Goal: Information Seeking & Learning: Find specific fact

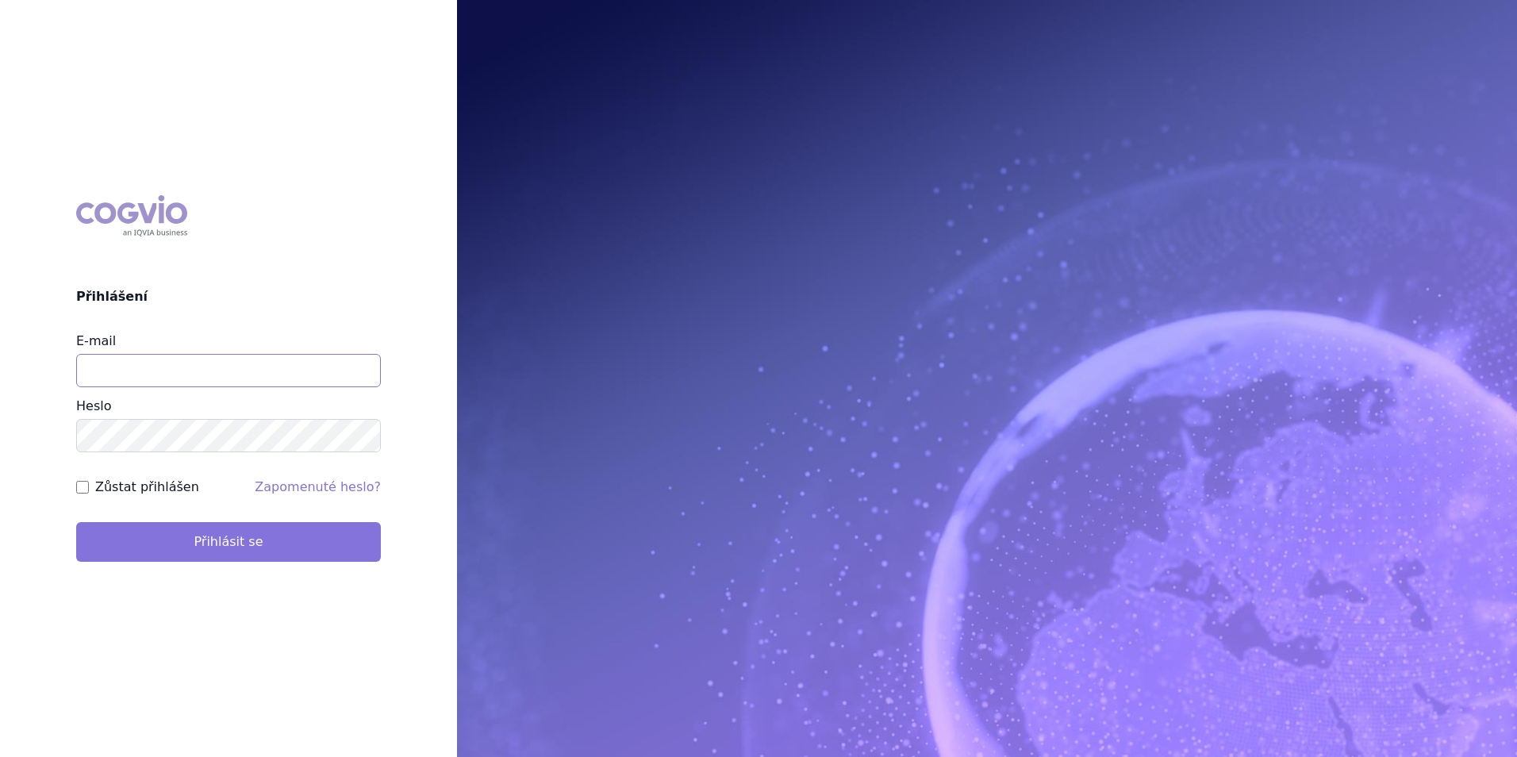
type input "aplikace.ocul1@vzp.cz"
click at [317, 537] on button "Přihlásit se" at bounding box center [228, 542] width 305 height 40
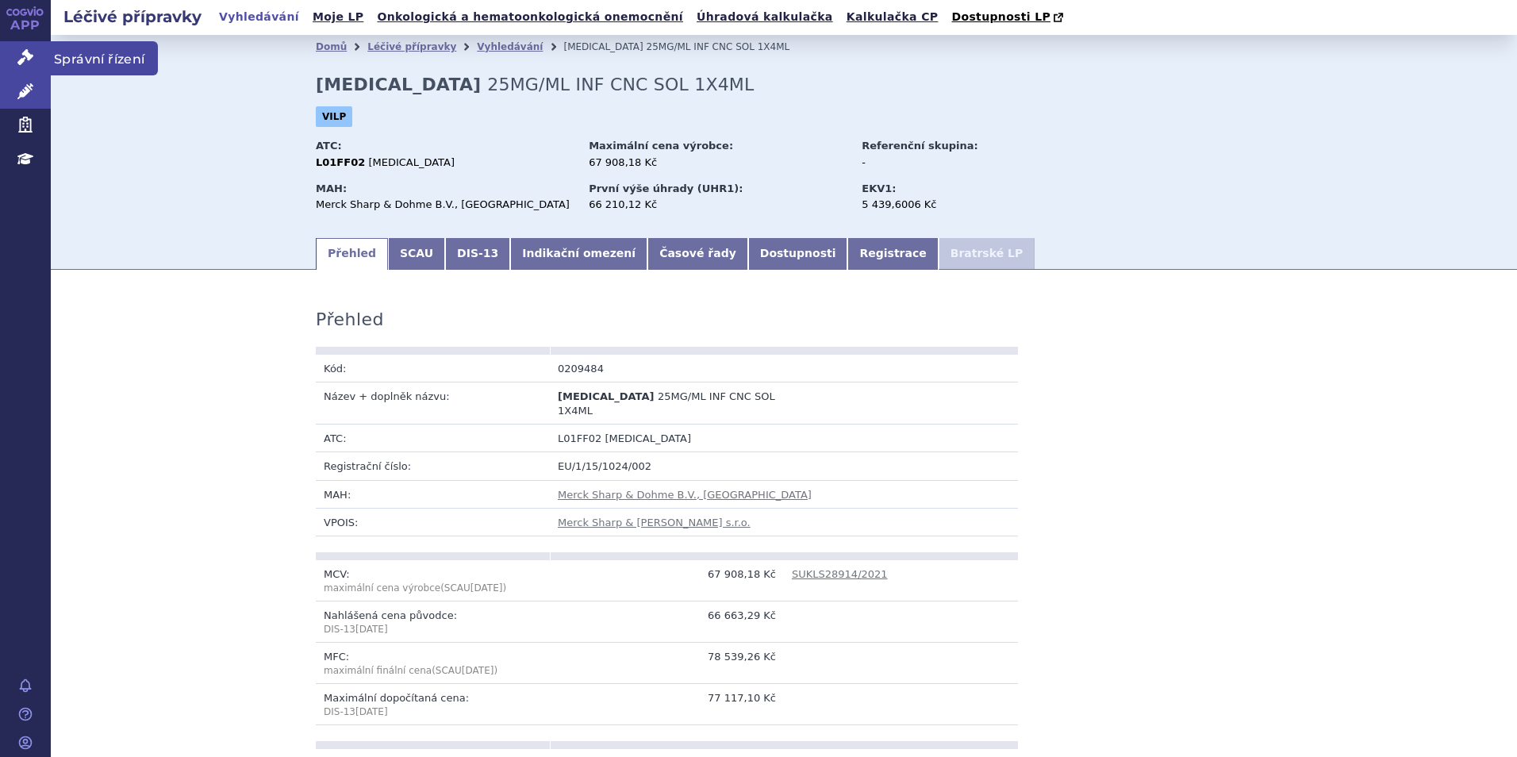
click at [19, 58] on icon at bounding box center [25, 57] width 16 height 16
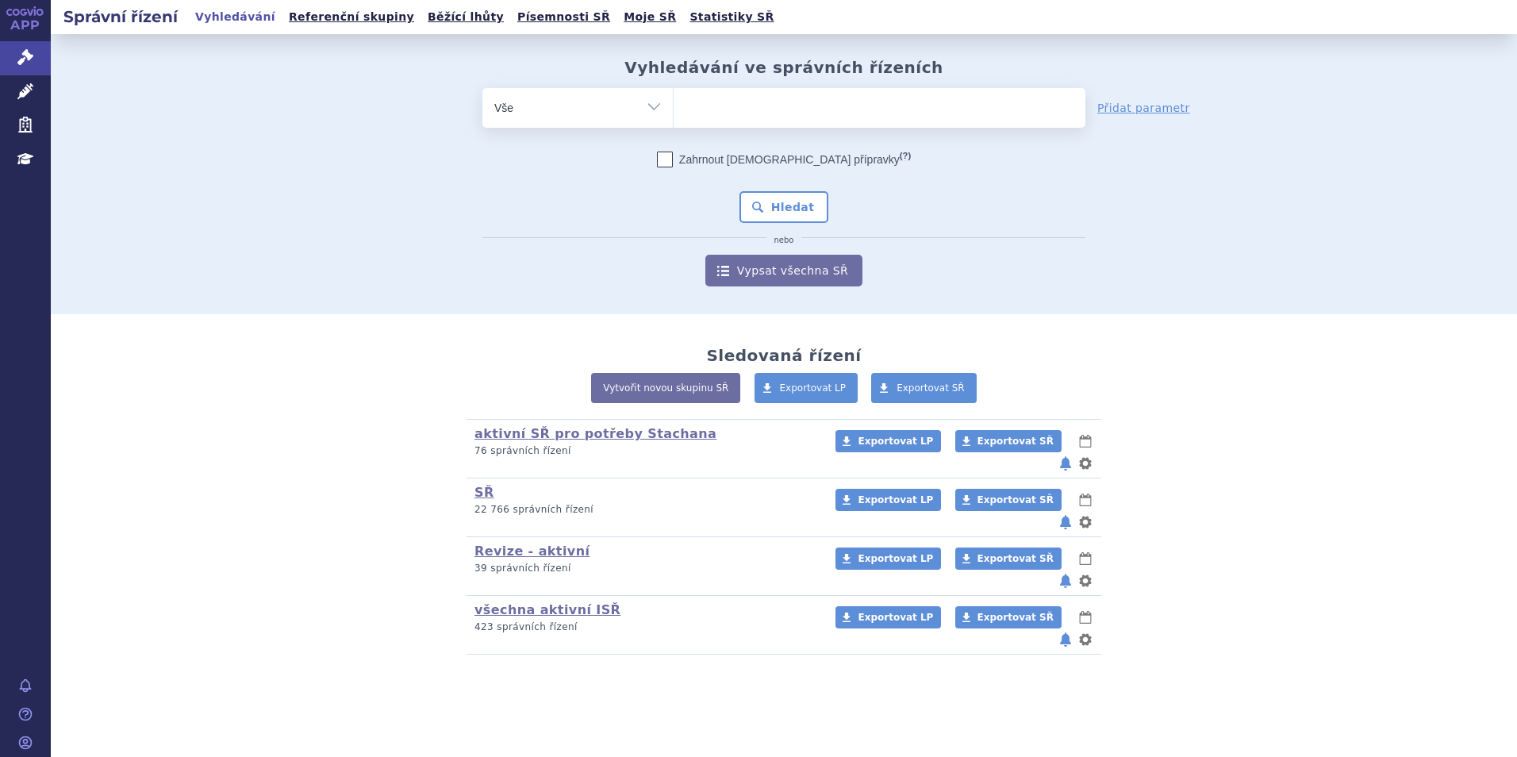
click at [829, 109] on ul at bounding box center [880, 104] width 412 height 33
click at [674, 109] on select at bounding box center [673, 107] width 1 height 40
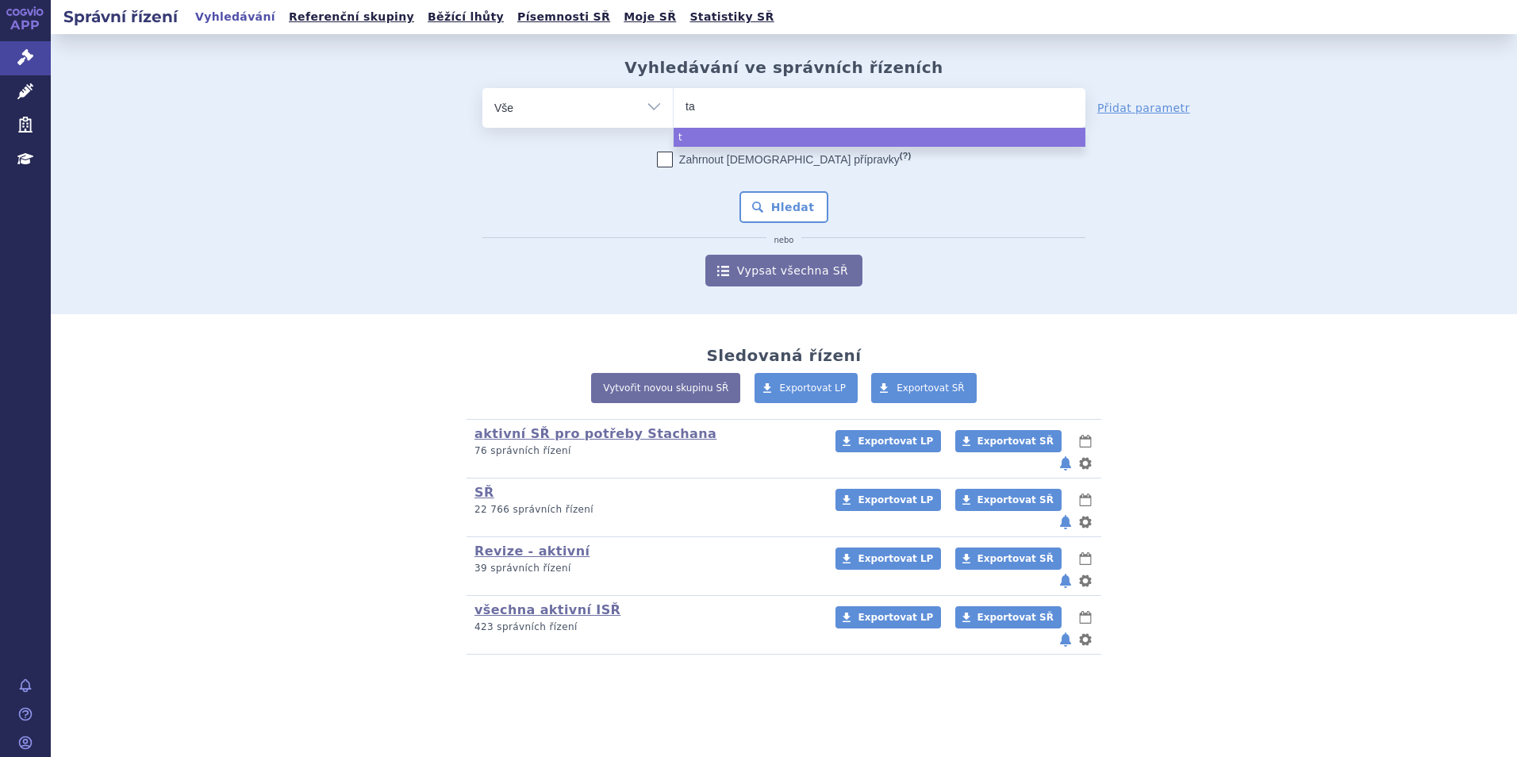
type input "tal"
type input "talve"
type input "talvey"
select select "talvey"
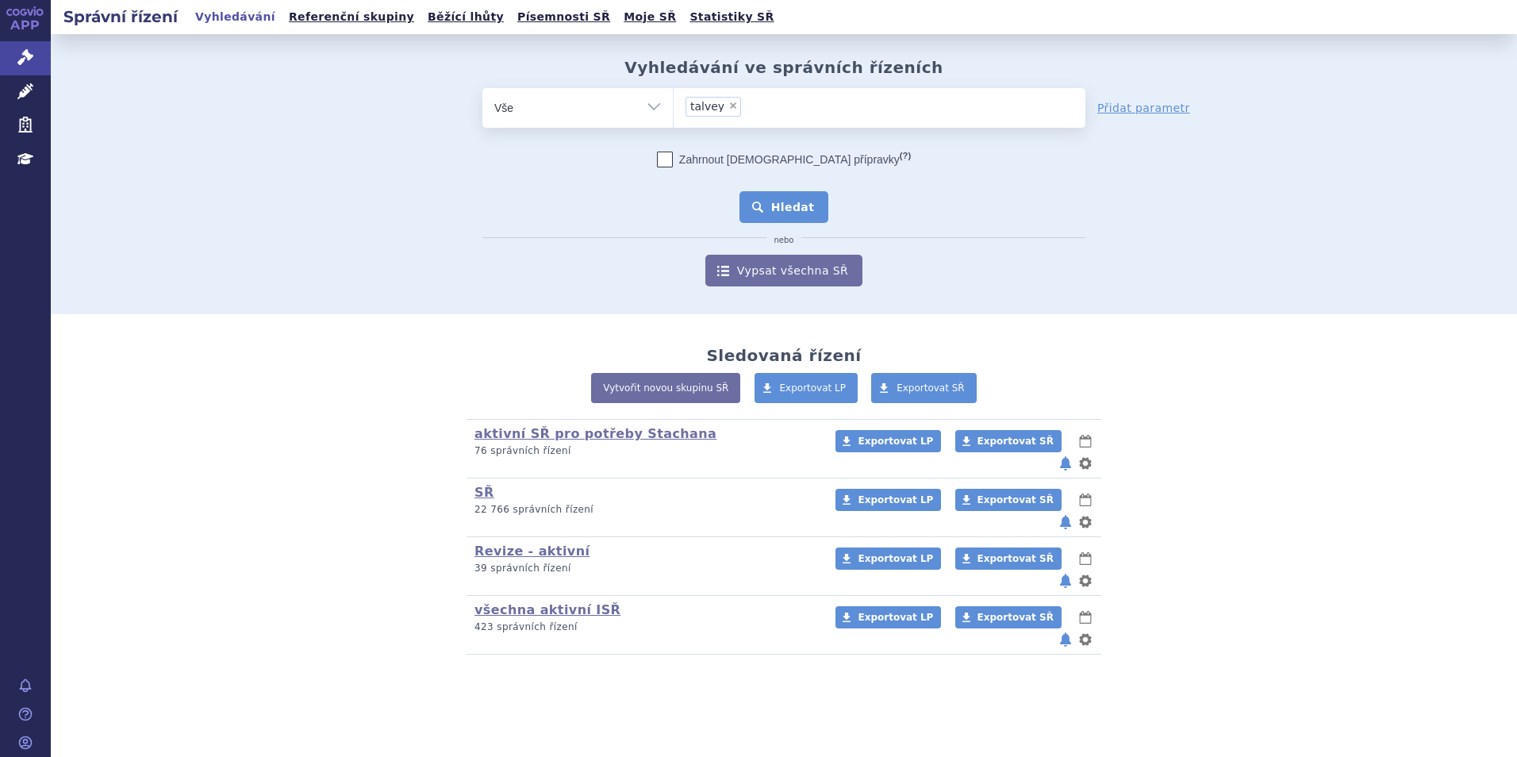
click at [773, 206] on button "Hledat" at bounding box center [785, 207] width 90 height 32
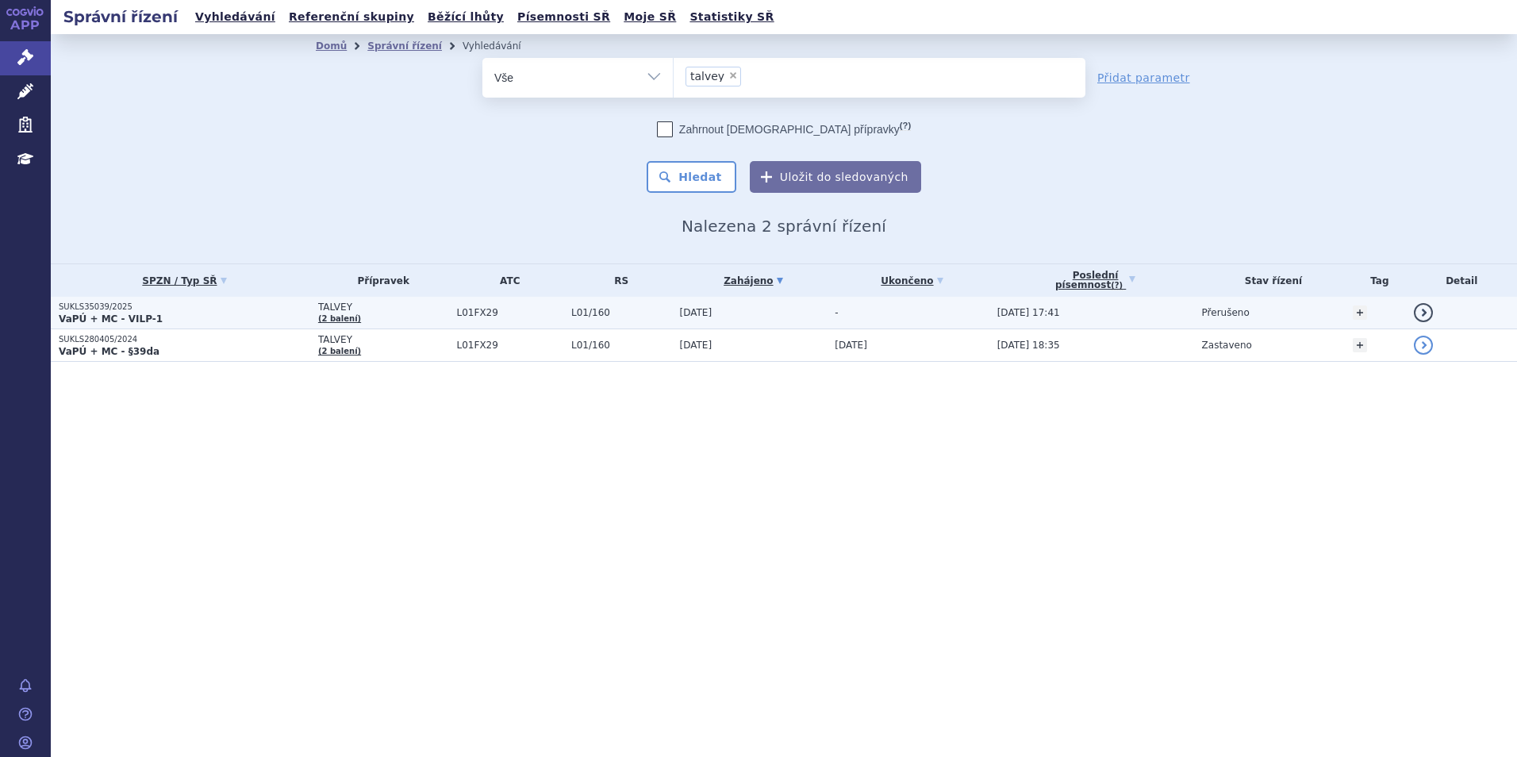
click at [246, 314] on p "VaPÚ + MC - VILP-1" at bounding box center [185, 319] width 252 height 13
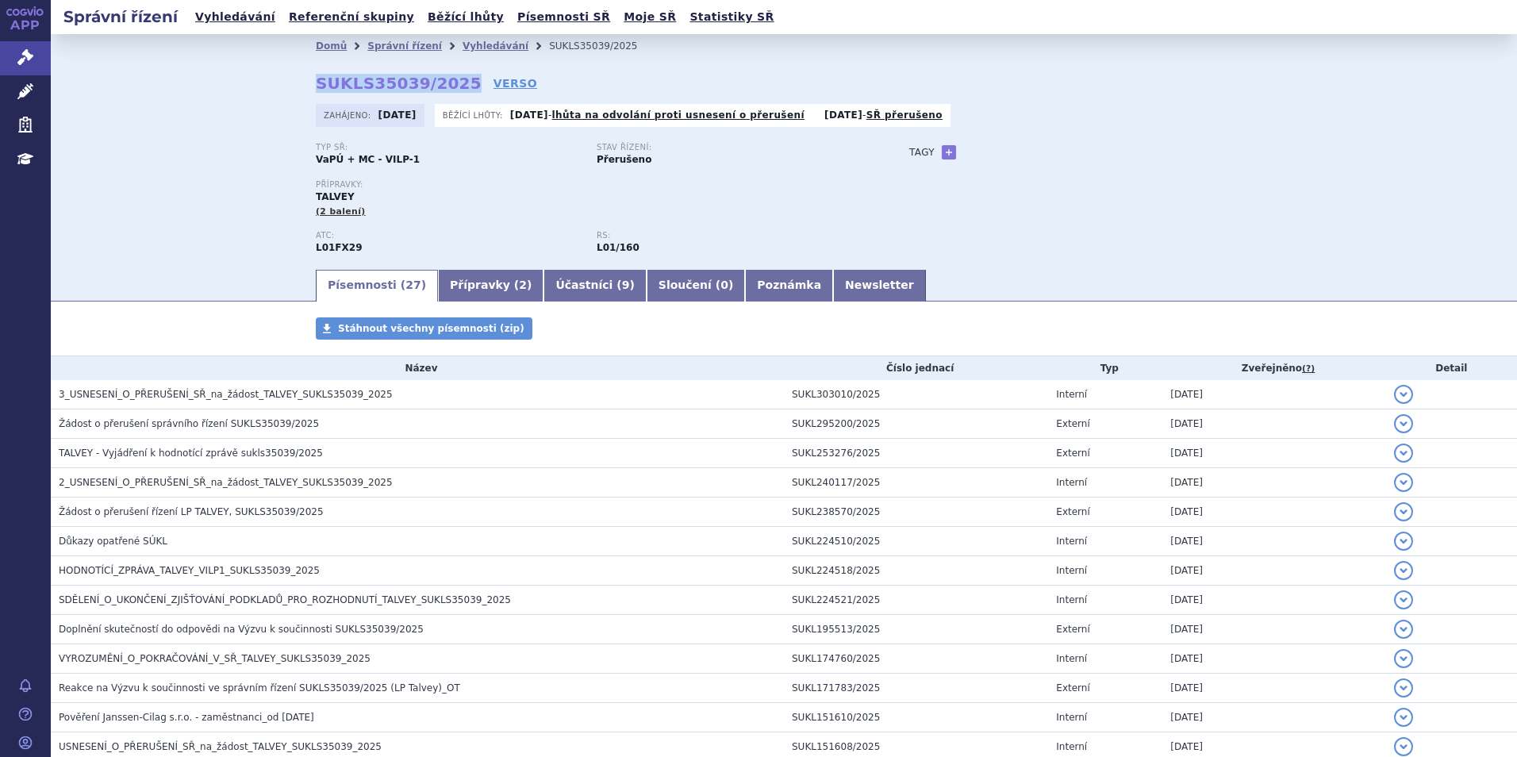
drag, startPoint x: 448, startPoint y: 80, endPoint x: 308, endPoint y: 72, distance: 140.7
click at [308, 72] on div "Domů Správní řízení Vyhledávání SUKLS35039/2025 SUKLS35039/2025 VERSO Zahájeno:…" at bounding box center [784, 163] width 1000 height 210
copy strong "SUKLS35039/2025"
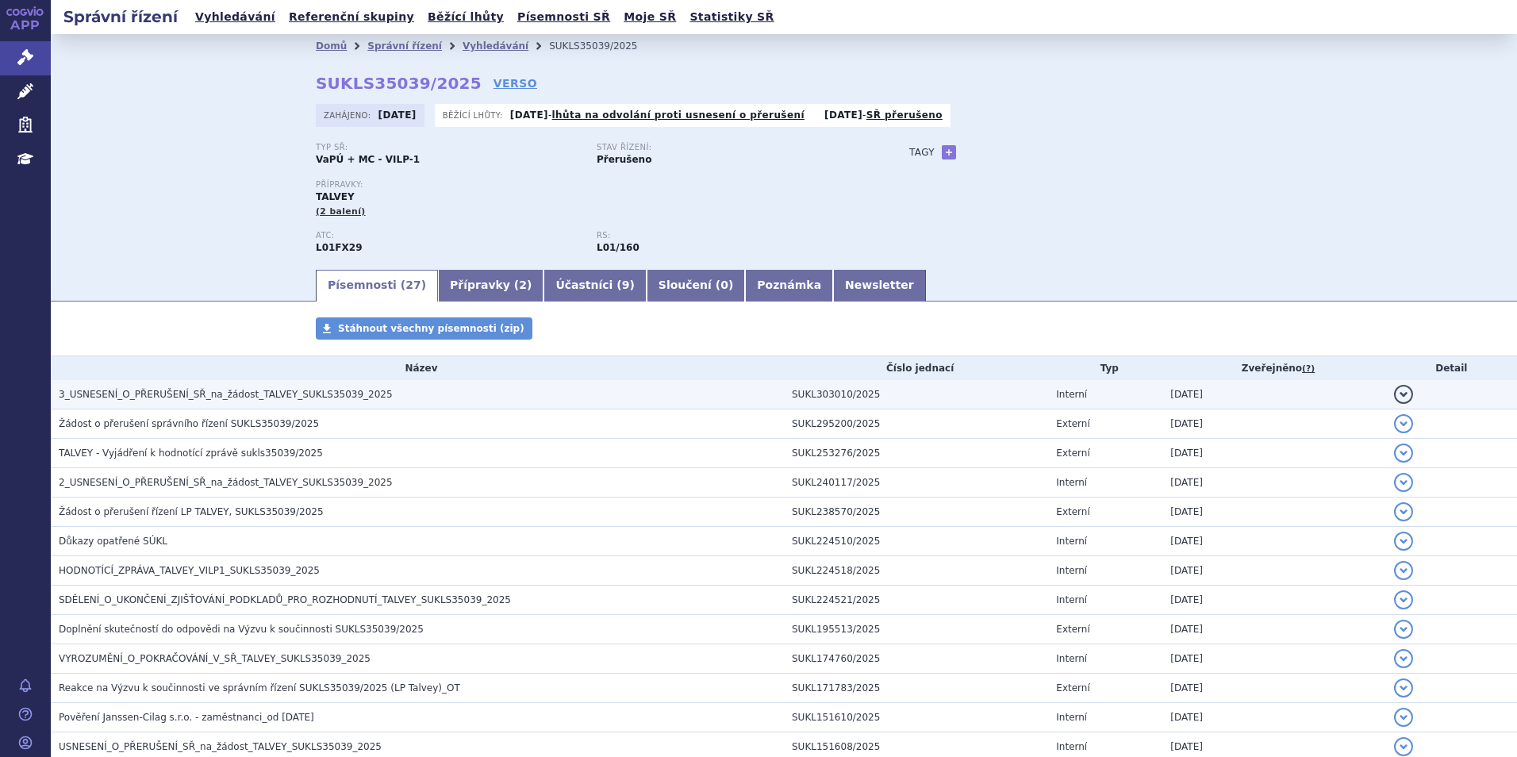
click at [244, 383] on td "3_USNESENÍ_O_PŘERUŠENÍ_SŘ_na_žádost_TALVEY_SUKLS35039_2025" at bounding box center [417, 394] width 733 height 29
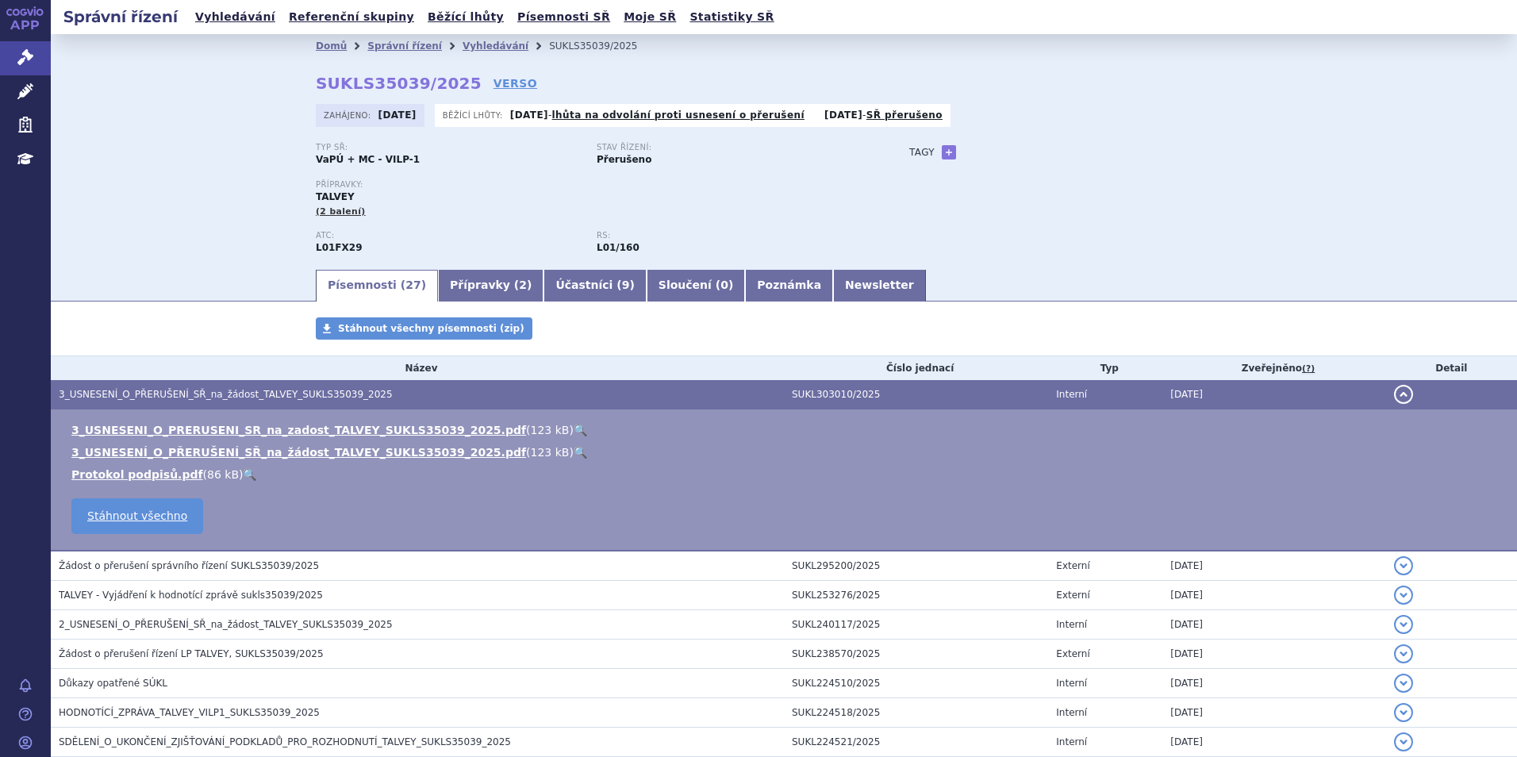
click at [574, 426] on link "🔍" at bounding box center [580, 430] width 13 height 13
click at [494, 83] on link "VERSO" at bounding box center [516, 83] width 44 height 16
click at [117, 18] on h2 "Správní řízení" at bounding box center [121, 17] width 140 height 22
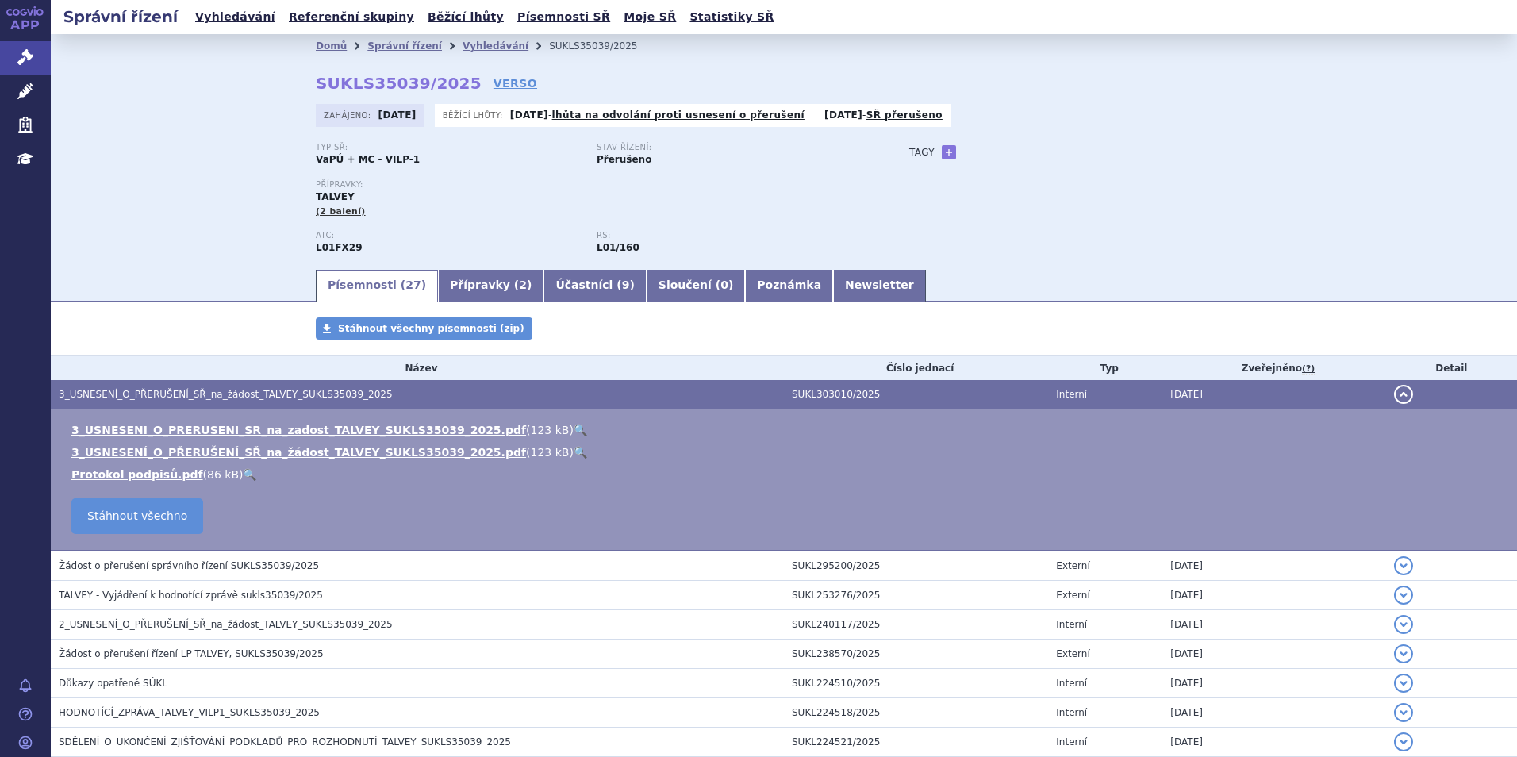
click at [27, 25] on link "APP" at bounding box center [25, 20] width 51 height 41
